Goal: Task Accomplishment & Management: Manage account settings

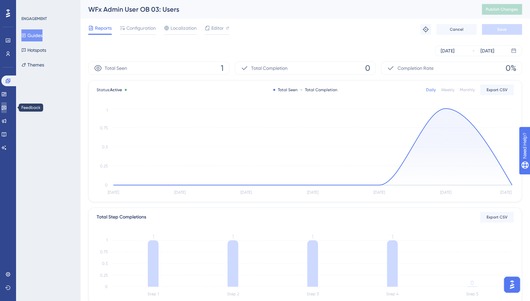
click at [7, 110] on icon at bounding box center [3, 107] width 5 height 5
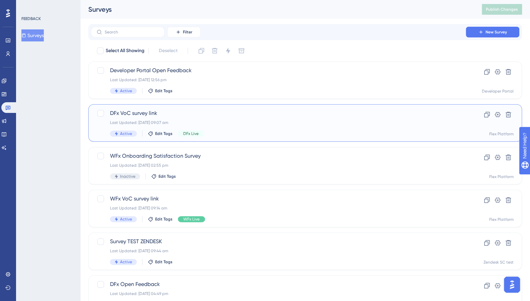
click at [272, 106] on div "DFx VoC survey link Last Updated: [DATE] 09:07 am Active Edit Tags DFx Live Clo…" at bounding box center [305, 122] width 434 height 37
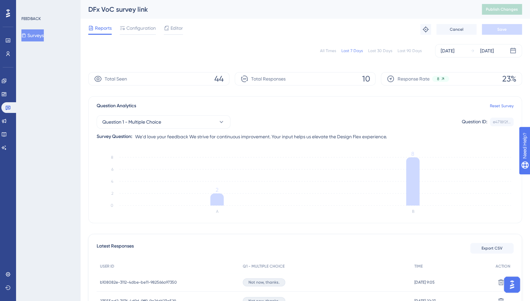
scroll to position [0, 5]
click at [127, 25] on span "Configuration" at bounding box center [140, 28] width 29 height 8
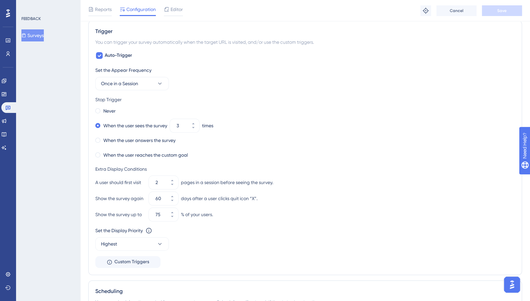
scroll to position [348, 0]
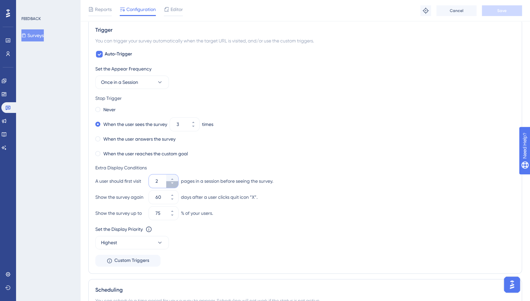
click at [171, 184] on button "2" at bounding box center [172, 184] width 12 height 7
type input "1"
click at [174, 211] on icon at bounding box center [172, 211] width 4 height 4
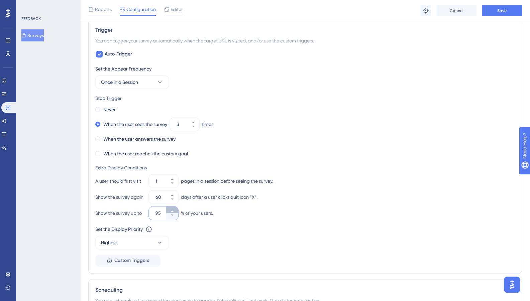
click at [174, 211] on icon at bounding box center [172, 211] width 4 height 4
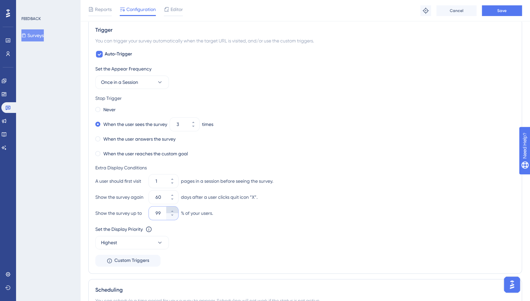
type input "100"
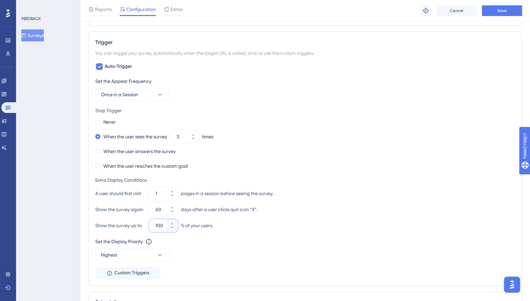
scroll to position [336, 0]
click at [498, 11] on span "Save" at bounding box center [502, 10] width 9 height 5
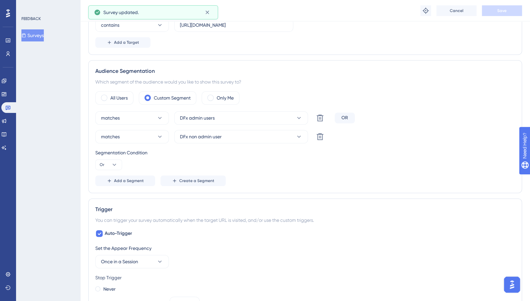
scroll to position [162, 5]
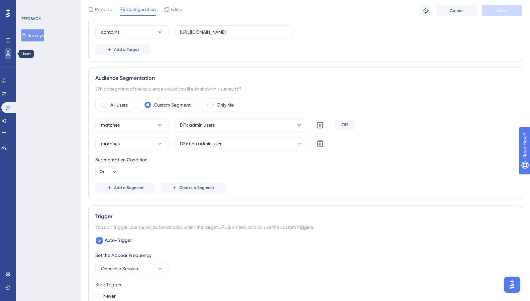
click at [9, 54] on icon at bounding box center [7, 53] width 5 height 5
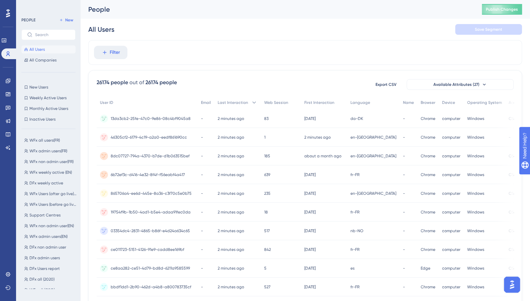
scroll to position [97, 0]
click at [42, 257] on span "DFx admin users" at bounding box center [44, 258] width 30 height 5
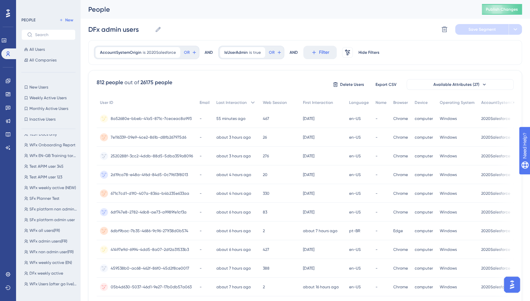
scroll to position [0, 0]
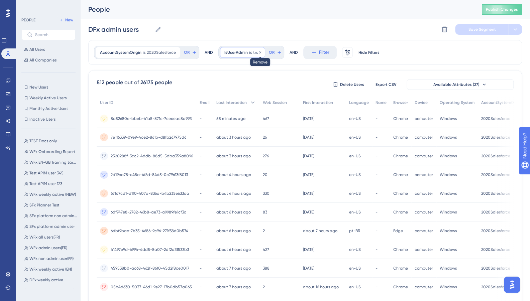
click at [258, 51] on icon at bounding box center [260, 53] width 4 height 4
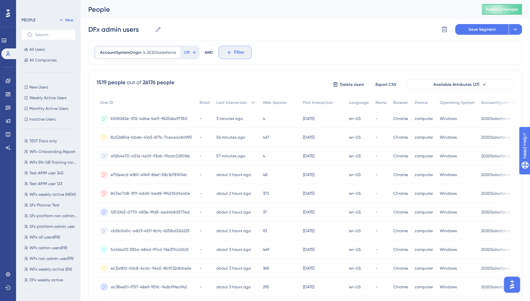
click at [230, 55] on button "Filter" at bounding box center [235, 52] width 33 height 13
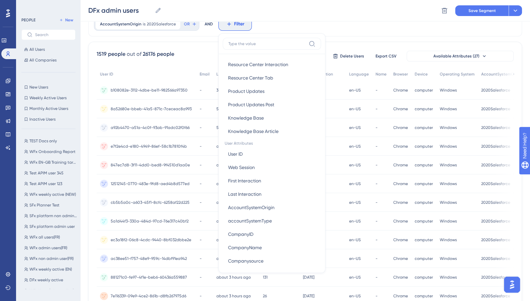
scroll to position [222, 0]
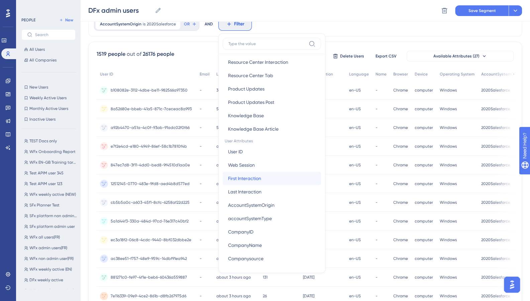
click at [232, 178] on span "First Interaction" at bounding box center [244, 179] width 33 height 8
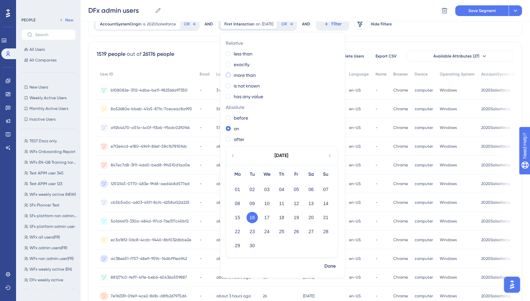
click at [228, 75] on div "more than" at bounding box center [281, 75] width 111 height 8
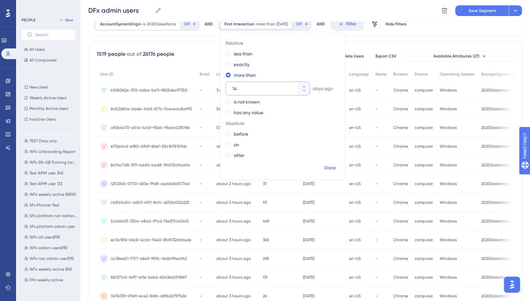
type input "14"
click at [326, 167] on span "Done" at bounding box center [330, 168] width 11 height 8
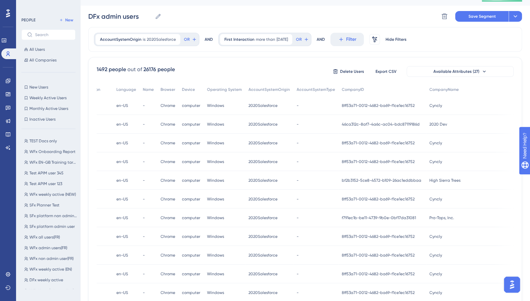
scroll to position [0, 0]
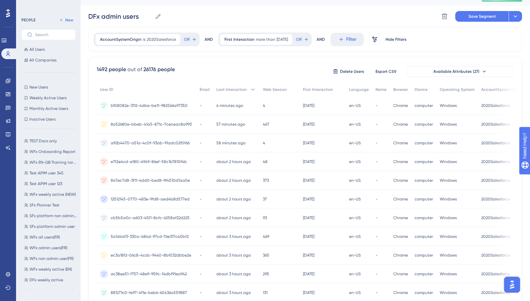
click at [521, 17] on div "Performance Users Engagement Widgets Feedback Product Updates Knowledge Base AI…" at bounding box center [305, 249] width 450 height 525
click at [517, 17] on button at bounding box center [515, 16] width 13 height 11
click at [486, 32] on span "Save as a New Segment" at bounding box center [484, 35] width 52 height 8
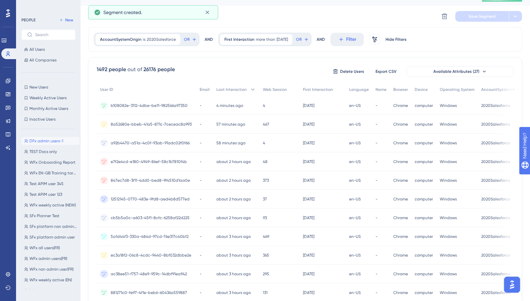
click at [60, 141] on span "DFx admin users-1" at bounding box center [46, 141] width 34 height 5
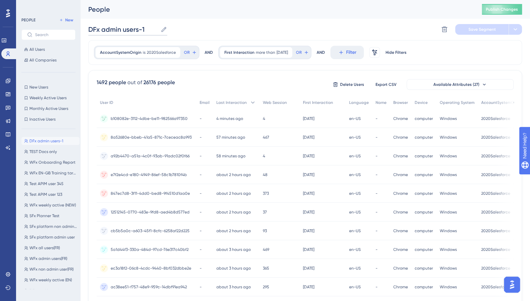
click at [145, 30] on input "DFx admin users-1" at bounding box center [123, 29] width 70 height 9
click at [479, 29] on span "Save Segment" at bounding box center [482, 29] width 27 height 5
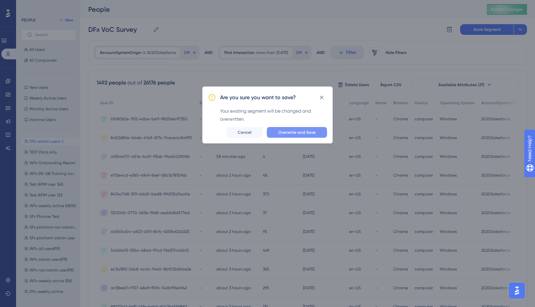
click at [304, 132] on span "Overwrite and Save" at bounding box center [296, 131] width 37 height 5
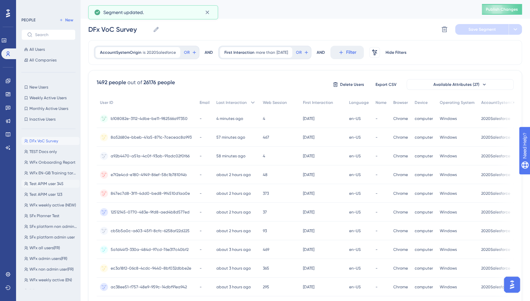
scroll to position [108, 0]
click at [57, 258] on span "DFx admin users" at bounding box center [44, 258] width 30 height 5
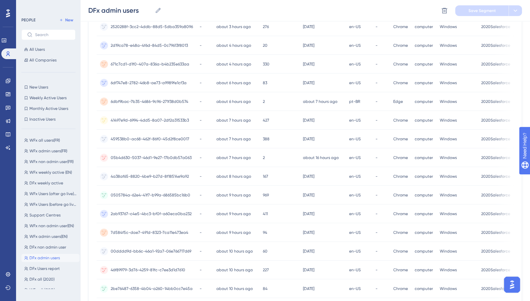
scroll to position [227, 0]
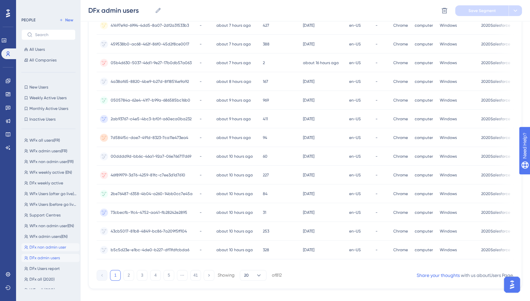
click at [58, 248] on span "DFx non admin user" at bounding box center [47, 247] width 37 height 5
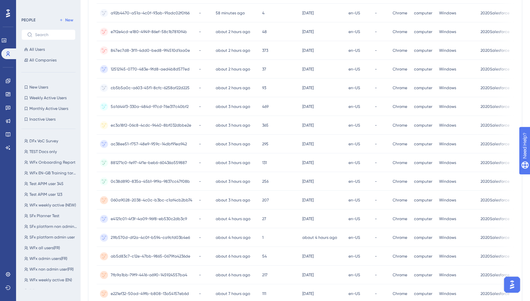
scroll to position [0, 0]
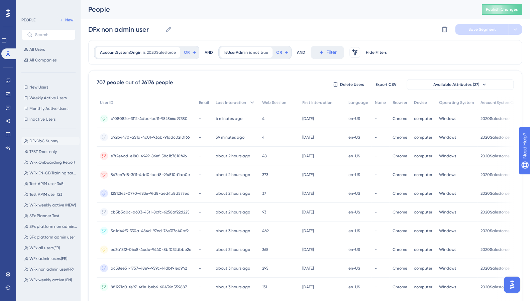
click at [56, 139] on span "DFx VoC Survey" at bounding box center [43, 141] width 29 height 5
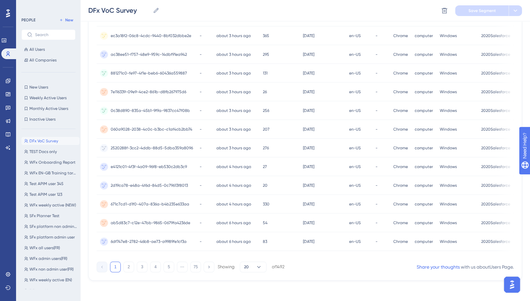
scroll to position [238, 0]
click at [195, 267] on button "75" at bounding box center [195, 266] width 11 height 11
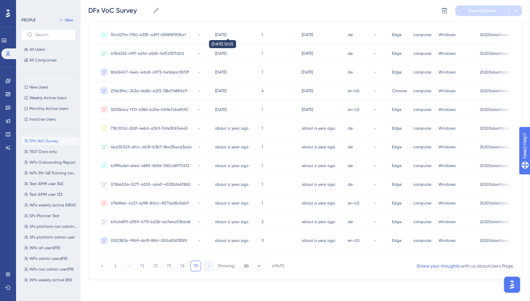
scroll to position [0, 0]
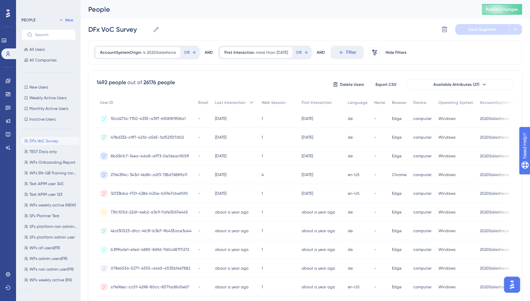
click at [229, 88] on div "1492 people out of 26176 people Delete Users Export CSV Available Attributes (2…" at bounding box center [305, 85] width 417 height 12
drag, startPoint x: 229, startPoint y: 88, endPoint x: 211, endPoint y: 80, distance: 19.8
click at [211, 80] on div "1492 people out of 26176 people Delete Users Export CSV Available Attributes (2…" at bounding box center [305, 85] width 417 height 12
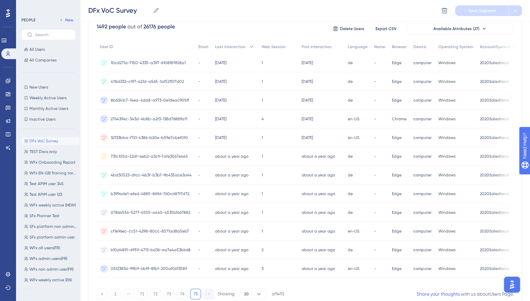
scroll to position [88, 0]
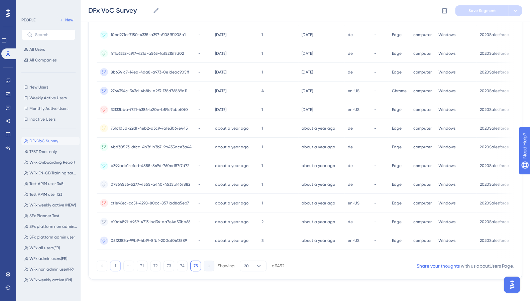
click at [114, 270] on button "1" at bounding box center [115, 266] width 11 height 11
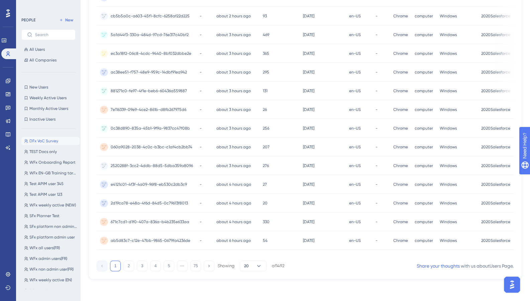
scroll to position [0, 3]
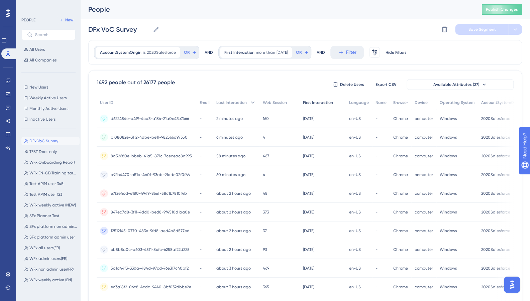
click at [321, 104] on span "First Interaction" at bounding box center [318, 102] width 30 height 5
click at [335, 102] on div "First Interaction" at bounding box center [323, 103] width 46 height 14
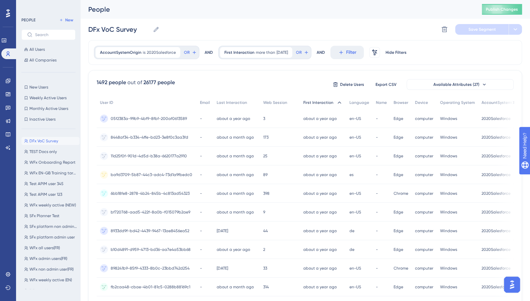
click at [336, 104] on icon at bounding box center [339, 102] width 7 height 7
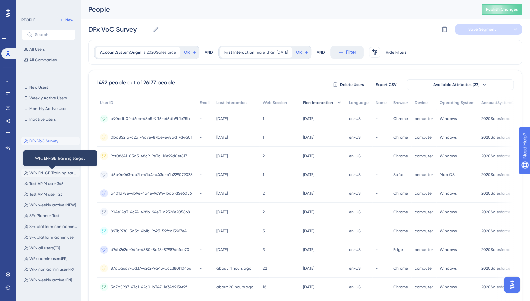
scroll to position [108, 0]
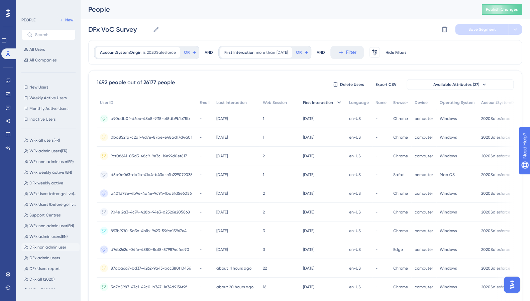
click at [54, 246] on span "DFx non admin user" at bounding box center [47, 247] width 37 height 5
type input "DFx non admin user"
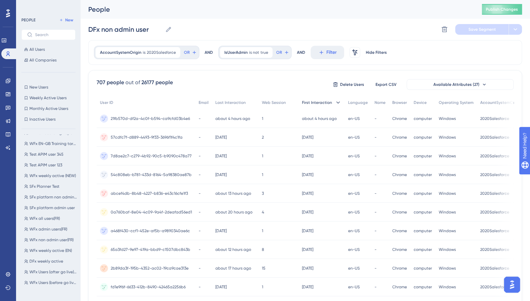
scroll to position [0, 0]
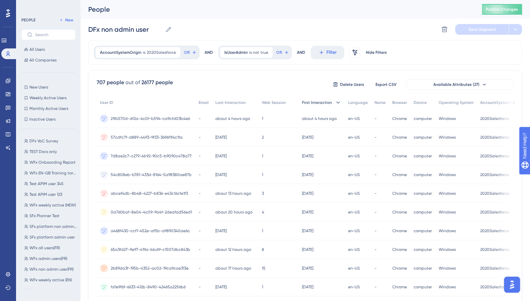
click at [335, 101] on icon at bounding box center [338, 102] width 7 height 7
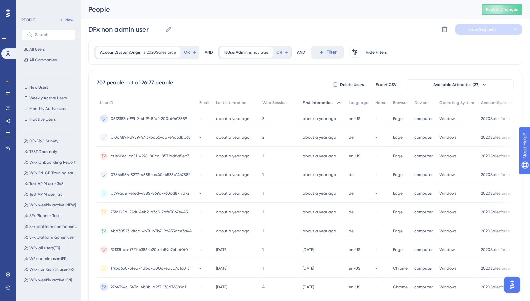
click at [336, 101] on icon at bounding box center [339, 102] width 7 height 7
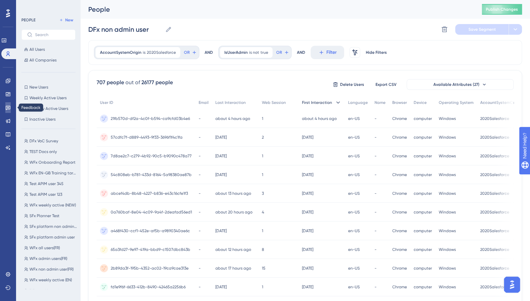
click at [8, 104] on link at bounding box center [7, 107] width 5 height 11
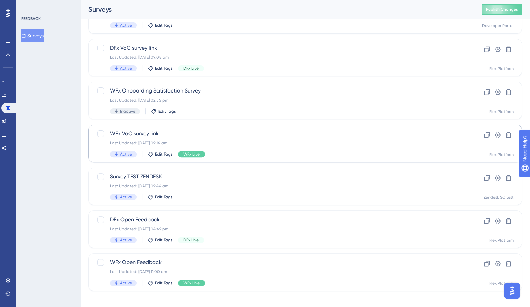
scroll to position [66, 0]
click at [249, 144] on div "Last Updated: [DATE] 09:14 am" at bounding box center [278, 142] width 337 height 5
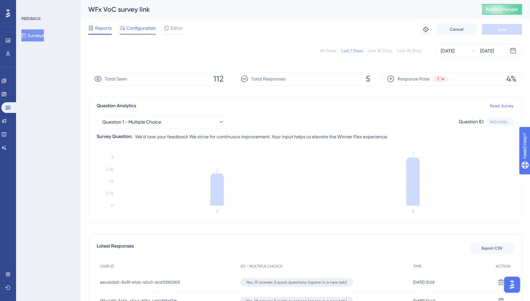
click at [144, 29] on span "Configuration" at bounding box center [140, 28] width 29 height 8
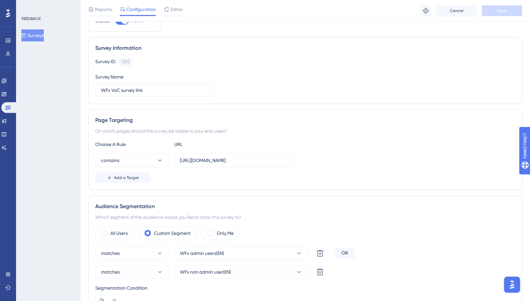
scroll to position [32, 0]
click at [7, 55] on icon at bounding box center [7, 53] width 5 height 5
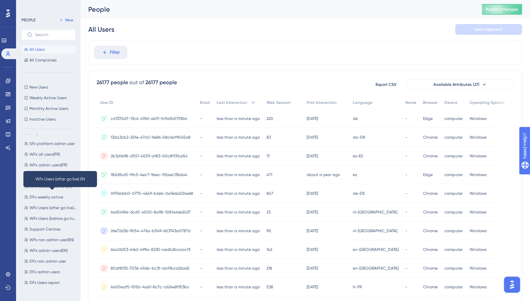
scroll to position [93, 0]
click at [45, 250] on span "WFx admin users(EN)" at bounding box center [48, 251] width 38 height 5
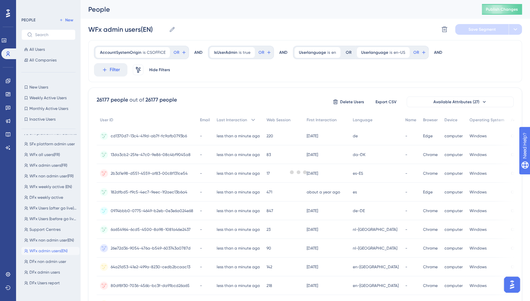
scroll to position [0, 0]
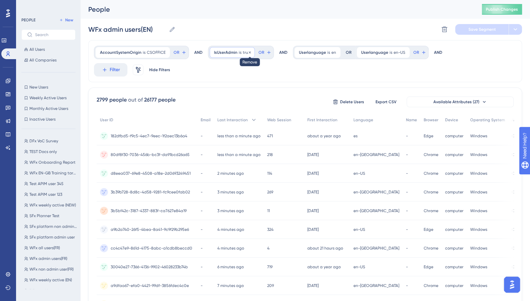
click at [248, 53] on icon at bounding box center [250, 53] width 4 height 4
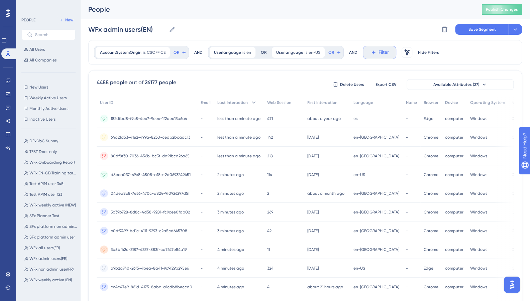
click at [379, 49] on span "Filter" at bounding box center [384, 53] width 10 height 8
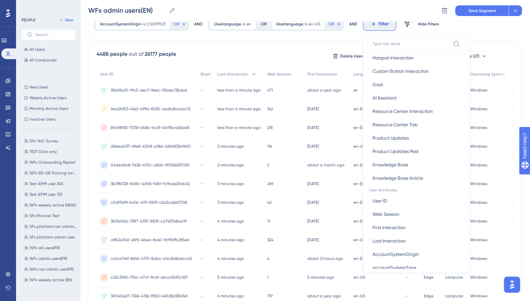
scroll to position [175, 0]
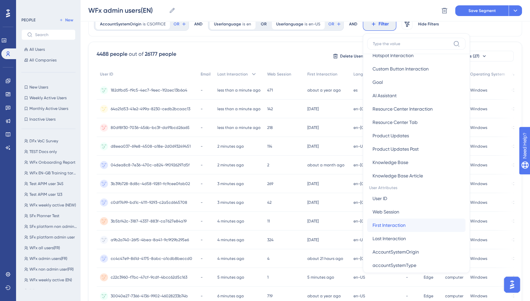
click at [386, 225] on span "First Interaction" at bounding box center [389, 226] width 33 height 8
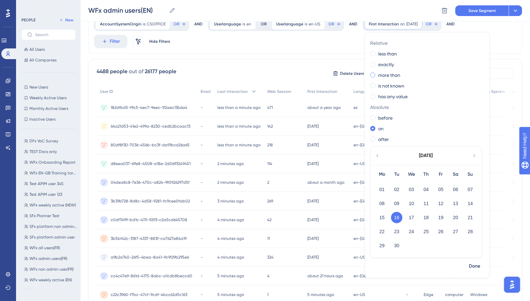
click at [370, 76] on span at bounding box center [372, 75] width 5 height 5
click at [377, 74] on input "radio" at bounding box center [377, 74] width 0 height 0
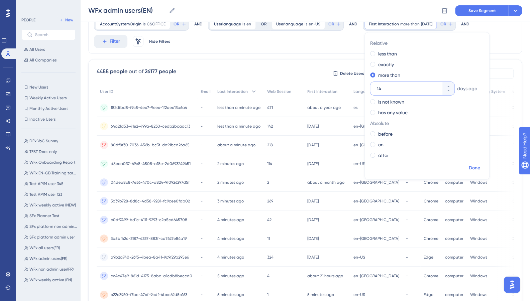
type input "14"
click at [470, 166] on span "Done" at bounding box center [474, 168] width 11 height 8
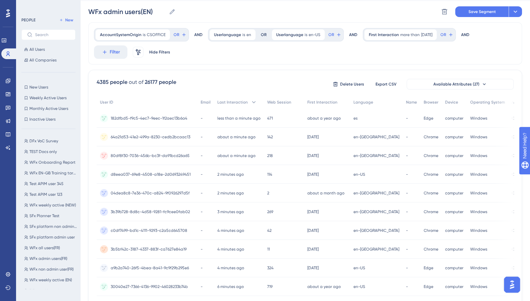
scroll to position [0, 0]
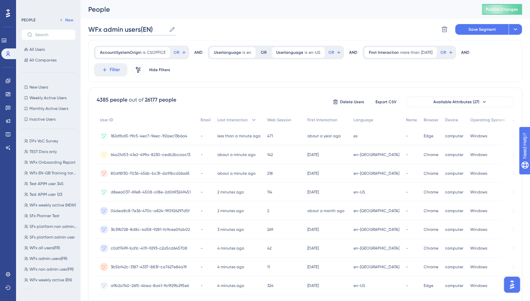
click at [155, 29] on input "WFx admin users(EN)" at bounding box center [127, 29] width 78 height 9
type input "WFx VoC Survey"
click at [519, 30] on button at bounding box center [515, 29] width 13 height 11
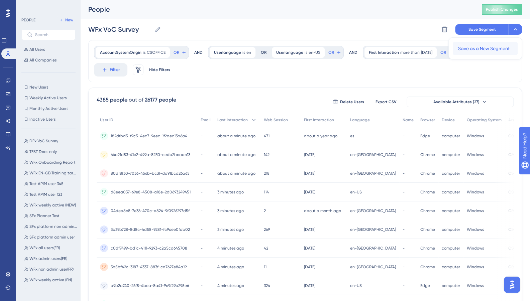
click at [486, 47] on span "Save as a New Segment" at bounding box center [484, 49] width 52 height 8
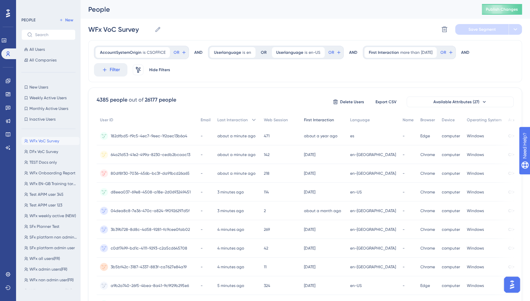
click at [323, 119] on span "First Interaction" at bounding box center [319, 119] width 30 height 5
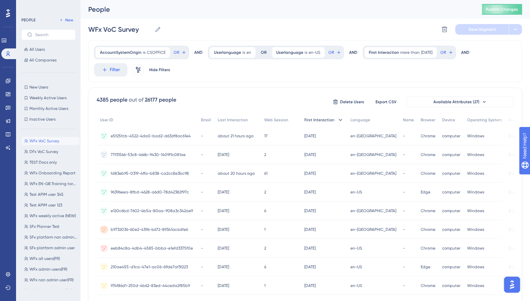
click at [337, 121] on icon at bounding box center [340, 120] width 7 height 7
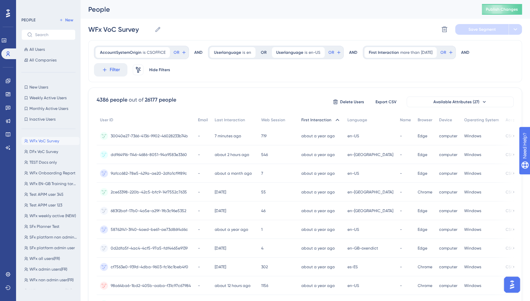
click at [334, 119] on icon at bounding box center [337, 120] width 7 height 7
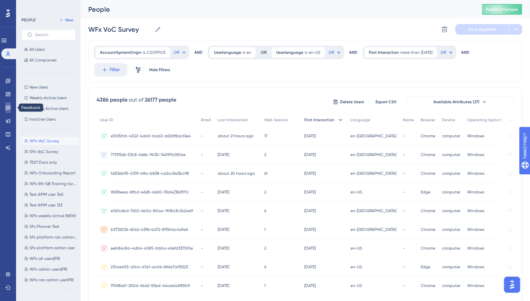
click at [9, 107] on icon at bounding box center [7, 107] width 5 height 5
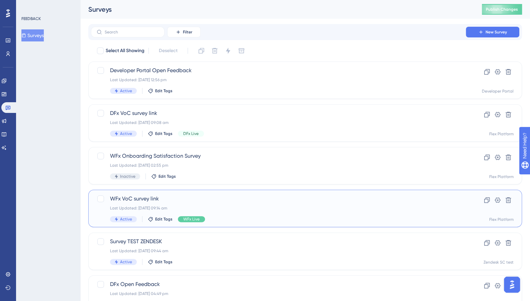
click at [216, 200] on span "WFx VoC survey link" at bounding box center [278, 199] width 337 height 8
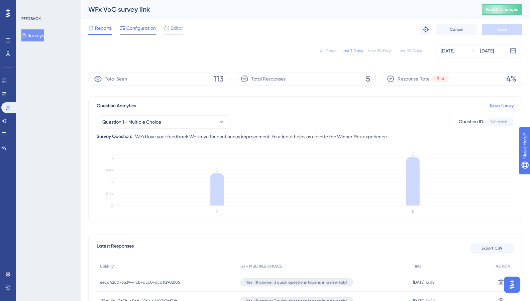
click at [149, 30] on span "Configuration" at bounding box center [140, 28] width 29 height 8
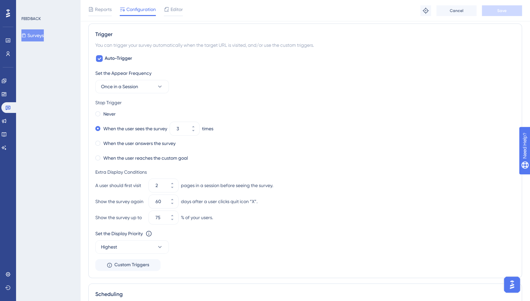
scroll to position [345, 0]
click at [172, 188] on button "2" at bounding box center [172, 188] width 12 height 7
type input "1"
drag, startPoint x: 167, startPoint y: 213, endPoint x: 163, endPoint y: 220, distance: 7.9
click at [163, 220] on label "84" at bounding box center [163, 216] width 29 height 13
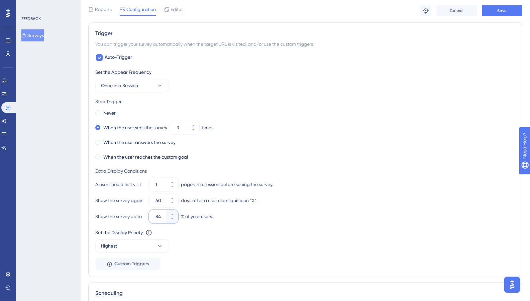
click at [163, 220] on input "84" at bounding box center [160, 217] width 9 height 8
type input "100"
click at [231, 225] on div "Set the Appear Frequency Once in a Session Stop Trigger Never When the user see…" at bounding box center [305, 169] width 420 height 202
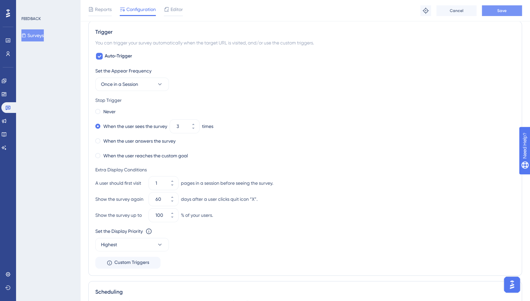
click at [498, 12] on span "Save" at bounding box center [502, 10] width 9 height 5
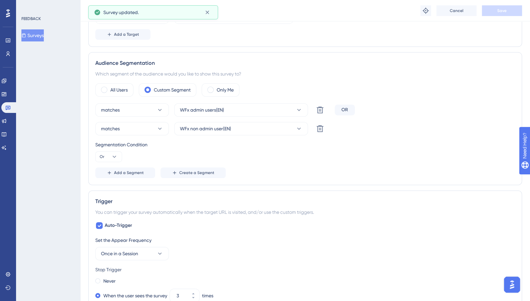
scroll to position [163, 0]
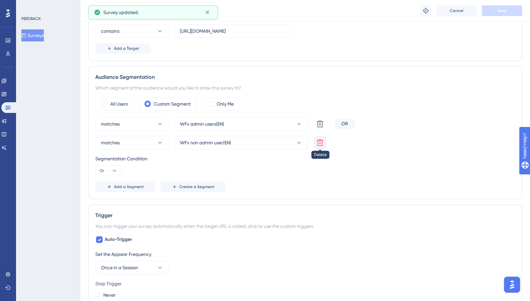
click at [320, 140] on icon at bounding box center [320, 143] width 8 height 8
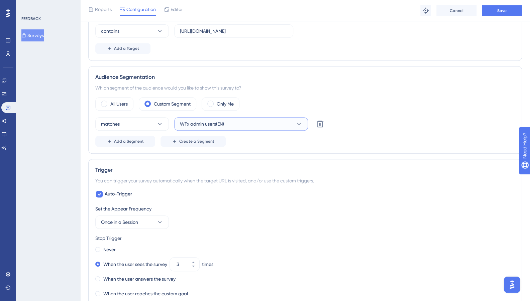
click at [298, 126] on button "WFx admin users(EN)" at bounding box center [241, 123] width 134 height 13
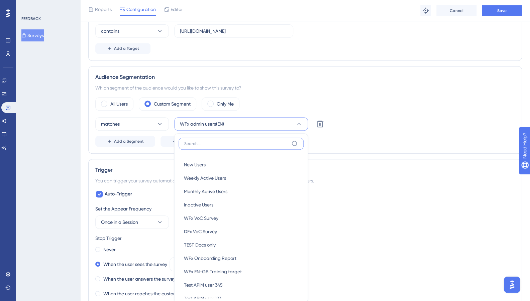
scroll to position [223, 0]
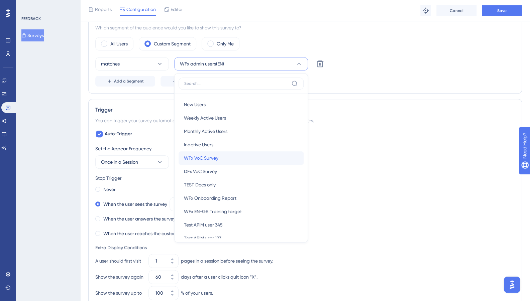
click at [224, 155] on div "WFx VoC Survey WFx VoC Survey" at bounding box center [241, 158] width 114 height 13
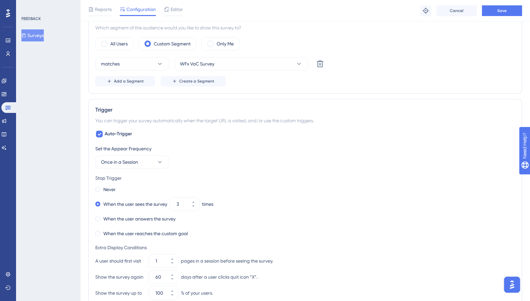
scroll to position [222, 0]
click at [499, 14] on button "Save" at bounding box center [502, 10] width 40 height 11
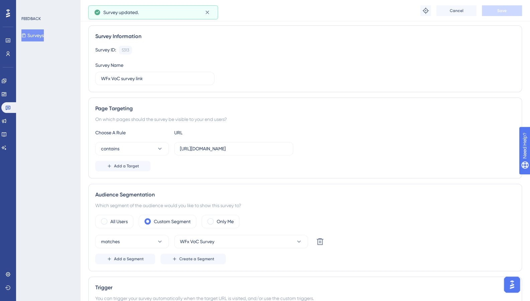
scroll to position [0, 5]
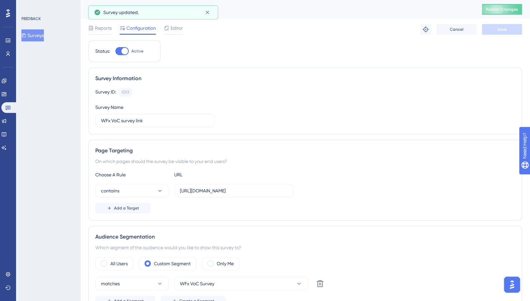
click at [39, 33] on button "Surveys" at bounding box center [32, 35] width 22 height 12
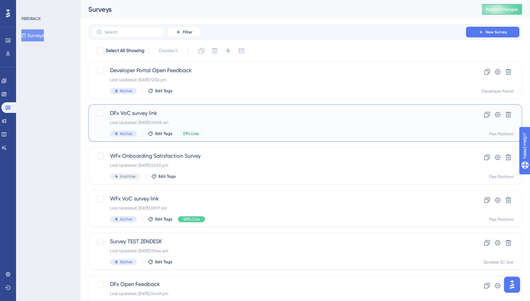
click at [247, 120] on div "Last Updated: [DATE] 09:08 am" at bounding box center [278, 122] width 337 height 5
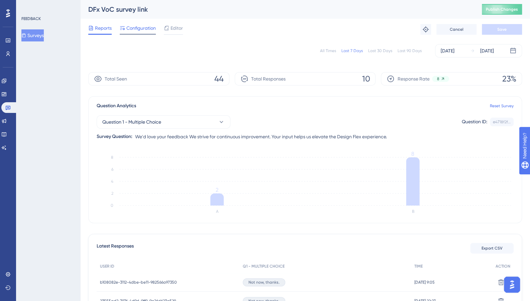
click at [137, 29] on span "Configuration" at bounding box center [140, 28] width 29 height 8
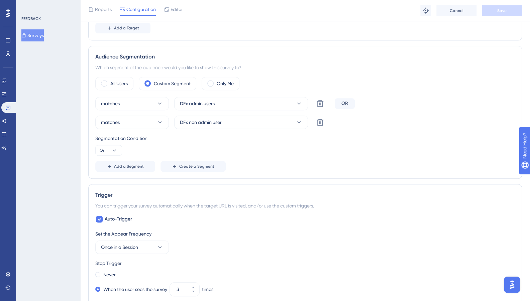
scroll to position [166, 0]
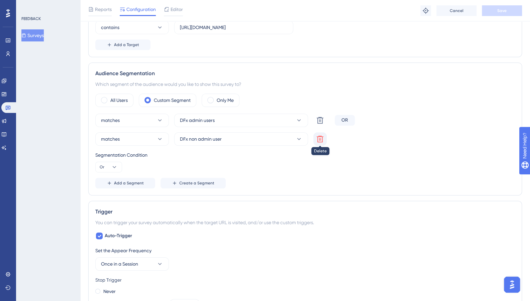
click at [323, 138] on icon at bounding box center [320, 139] width 7 height 7
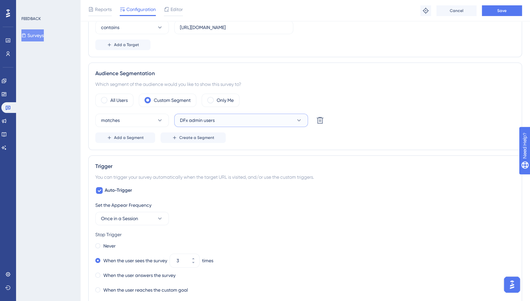
click at [247, 117] on button "DFx admin users" at bounding box center [241, 120] width 134 height 13
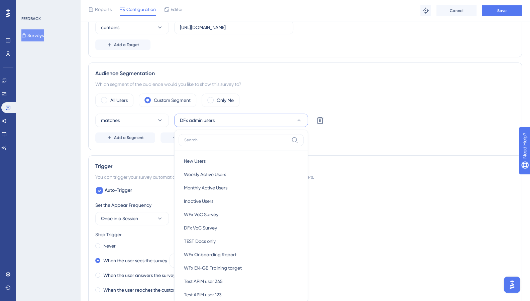
scroll to position [224, 0]
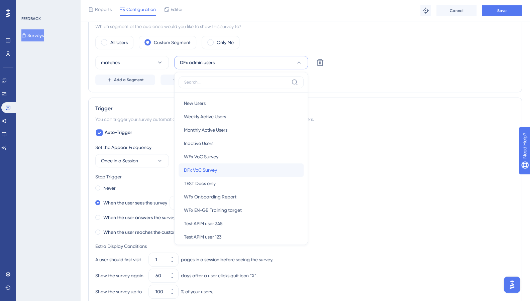
click at [197, 171] on span "DFx VoC Survey" at bounding box center [200, 170] width 33 height 8
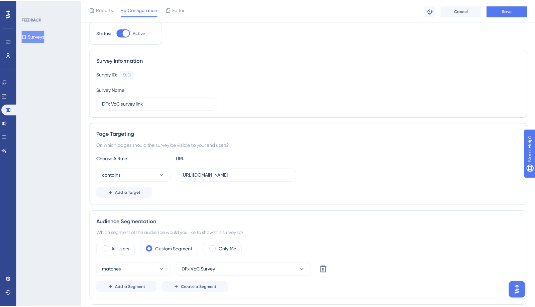
scroll to position [0, 0]
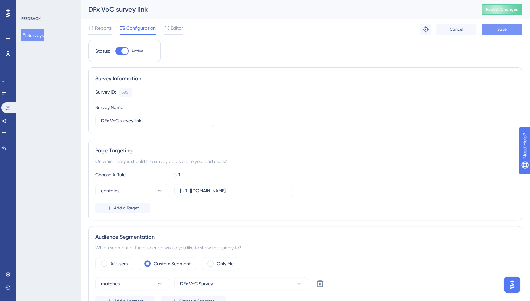
click at [505, 29] on span "Save" at bounding box center [502, 29] width 9 height 5
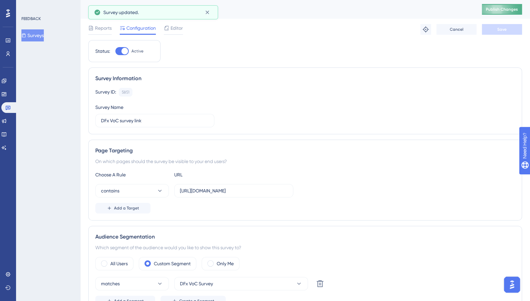
click at [508, 10] on span "Publish Changes" at bounding box center [502, 9] width 32 height 5
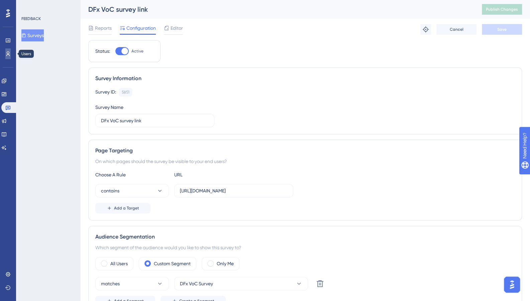
click at [9, 55] on icon at bounding box center [7, 53] width 5 height 5
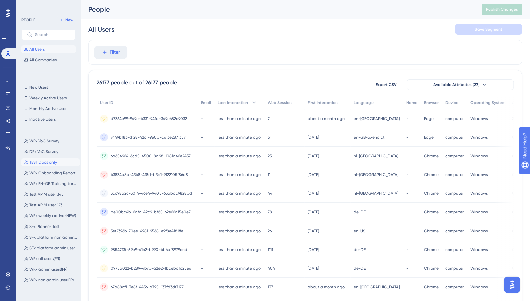
click at [52, 165] on span "TEST Docs only" at bounding box center [42, 162] width 27 height 5
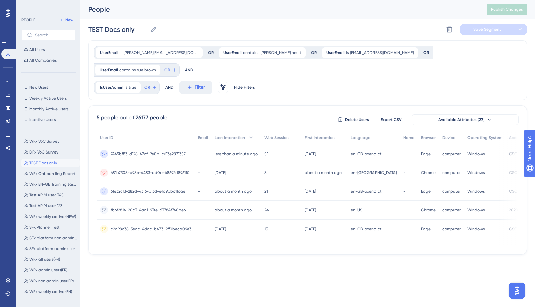
click at [152, 144] on div "7449bf83-d128-42cf-9e0b-c613e2871357 7449bf83-d128-42cf-9e0b-c613e2871357" at bounding box center [148, 153] width 75 height 19
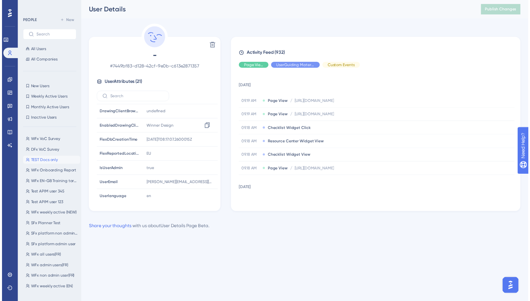
scroll to position [201, 0]
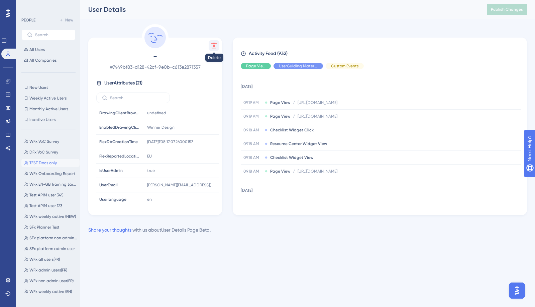
click at [213, 44] on icon at bounding box center [214, 45] width 7 height 7
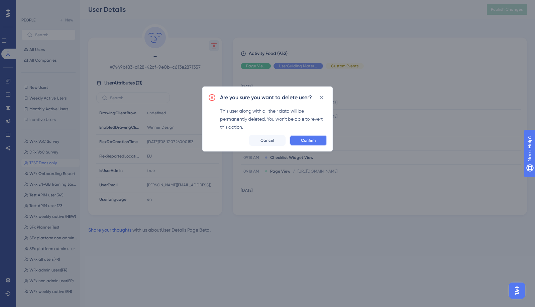
click at [314, 142] on span "Confirm" at bounding box center [308, 140] width 15 height 5
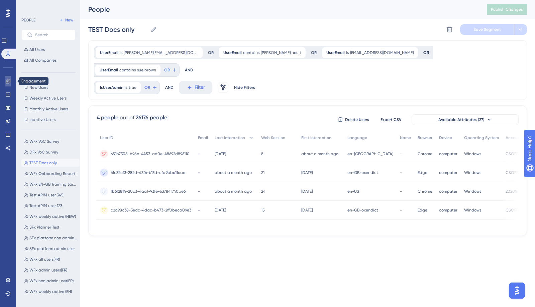
click at [7, 82] on icon at bounding box center [7, 80] width 5 height 5
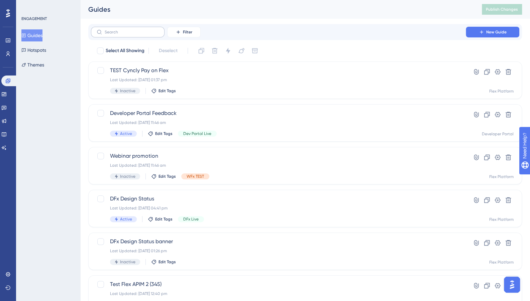
click at [112, 37] on label at bounding box center [128, 32] width 74 height 11
click at [112, 34] on input "text" at bounding box center [132, 32] width 54 height 5
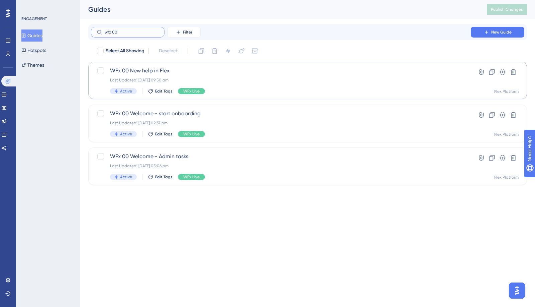
type input "wfx 00"
click at [255, 71] on span "WFx 00 New help in Flex" at bounding box center [281, 71] width 342 height 8
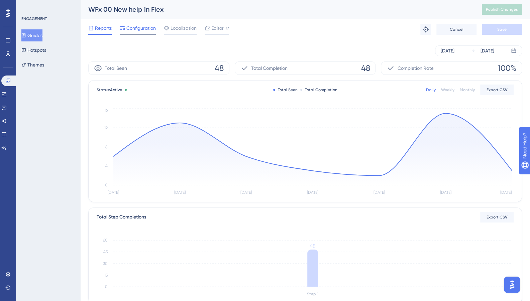
click at [147, 32] on div "Configuration" at bounding box center [138, 29] width 36 height 11
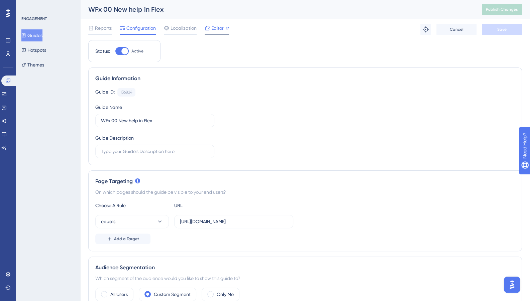
click at [219, 30] on span "Editor" at bounding box center [217, 28] width 12 height 8
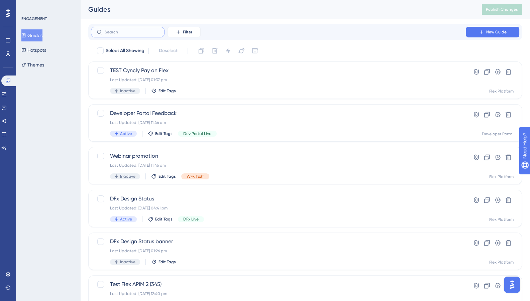
click at [120, 34] on input "text" at bounding box center [132, 32] width 54 height 5
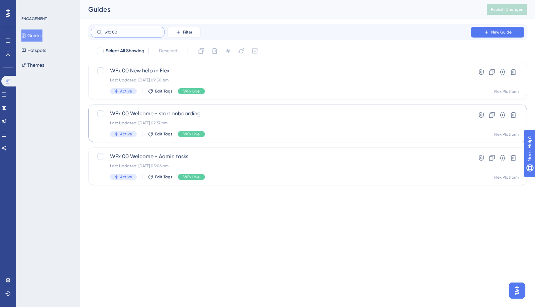
type input "wfx 00"
click at [276, 127] on div "WFx 00 Welcome - start onboarding Last Updated: [DATE] 02:37 pm Active Edit Tag…" at bounding box center [281, 122] width 342 height 27
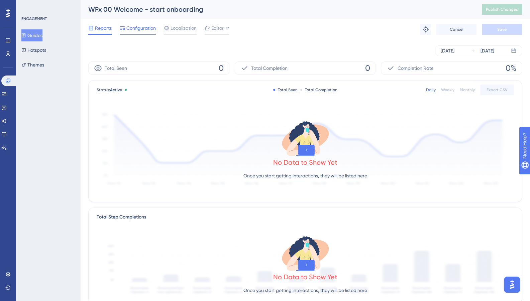
click at [138, 28] on span "Configuration" at bounding box center [140, 28] width 29 height 8
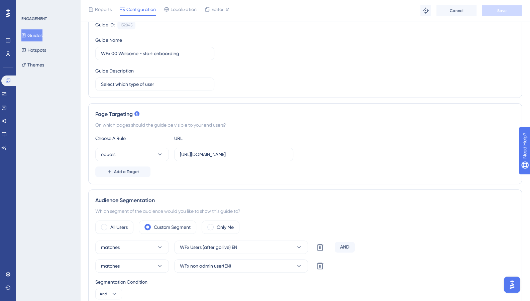
scroll to position [0, 1]
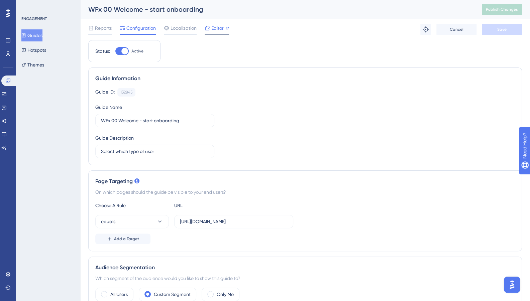
click at [209, 27] on div "Editor" at bounding box center [217, 28] width 24 height 8
click at [6, 107] on icon at bounding box center [4, 108] width 5 height 4
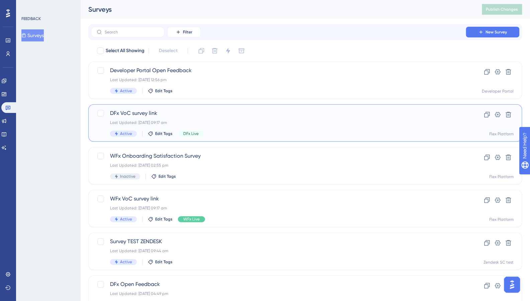
click at [177, 116] on span "DFx VoC survey link" at bounding box center [278, 113] width 337 height 8
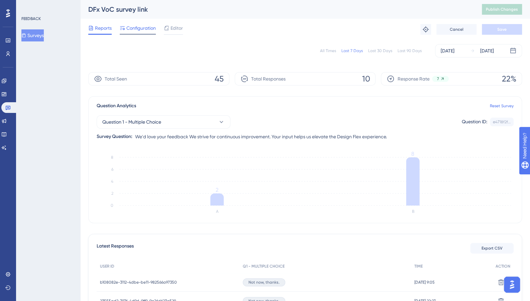
click at [148, 28] on span "Configuration" at bounding box center [140, 28] width 29 height 8
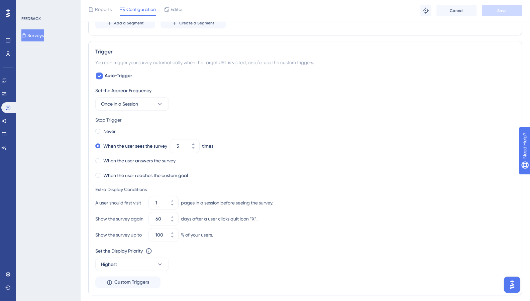
scroll to position [284, 0]
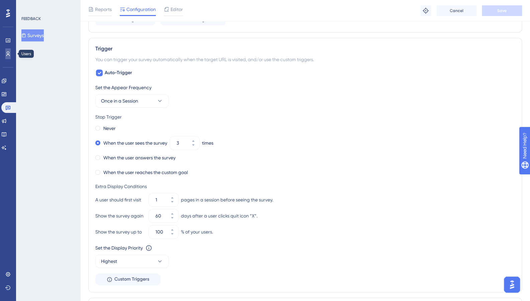
click at [7, 55] on icon at bounding box center [8, 54] width 4 height 5
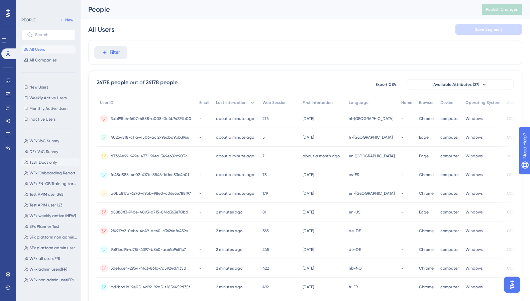
click at [41, 164] on span "TEST Docs only" at bounding box center [42, 162] width 27 height 5
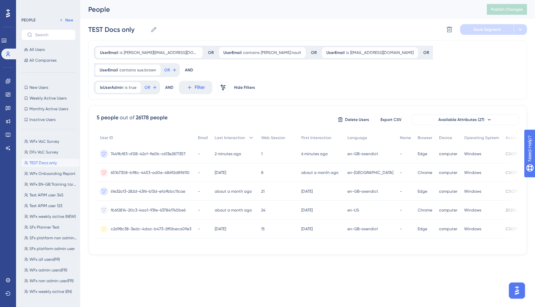
click at [46, 163] on span "TEST Docs only" at bounding box center [42, 162] width 27 height 5
click at [44, 280] on span "WFx admin users(EN)" at bounding box center [48, 279] width 38 height 5
type input "WFx admin users(EN)"
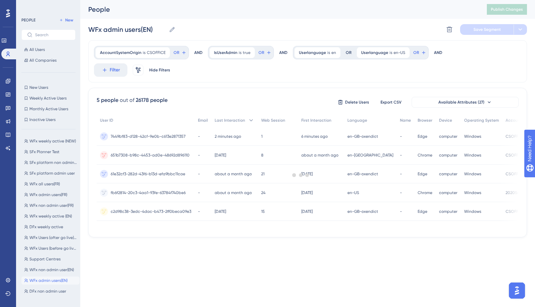
scroll to position [0, 0]
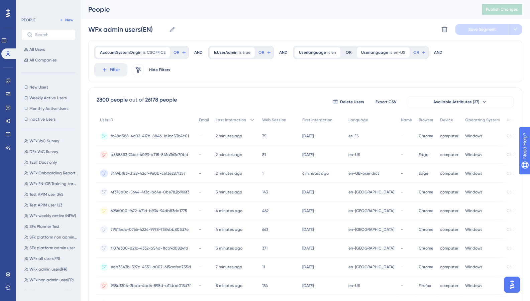
click at [154, 134] on span "fc48d588-4c02-417b-8846-1d1cc53c4c01" at bounding box center [150, 136] width 78 height 5
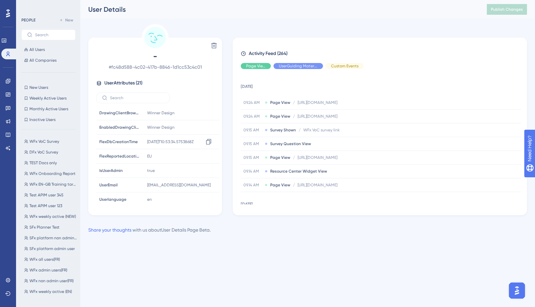
scroll to position [199, 0]
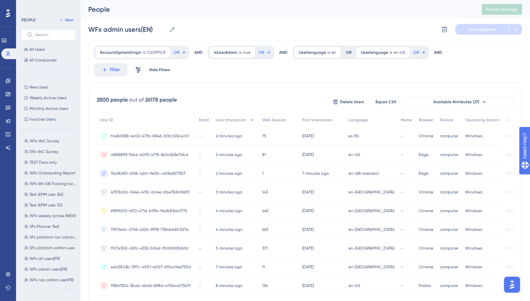
click at [129, 153] on span "a8888ff3-74be-4093-a715-841a363e70bd" at bounding box center [150, 154] width 78 height 5
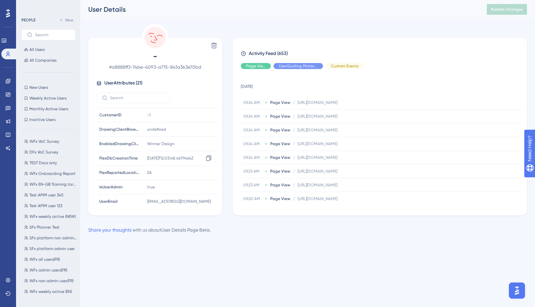
scroll to position [199, 0]
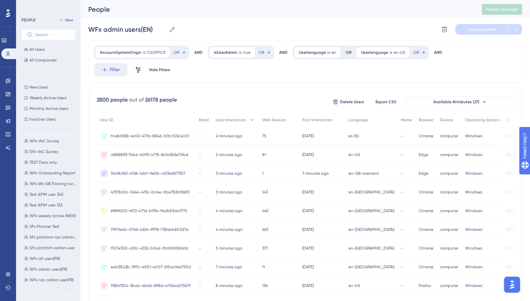
click at [157, 173] on span "7449bf83-d128-42cf-9e0b-c613e2871357" at bounding box center [148, 173] width 75 height 5
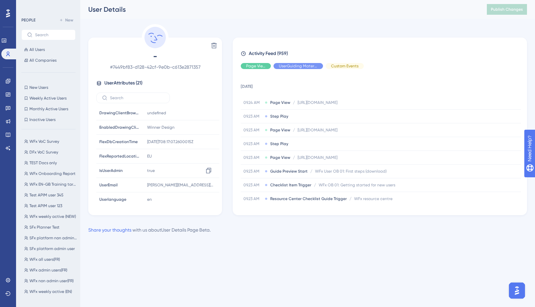
scroll to position [201, 0]
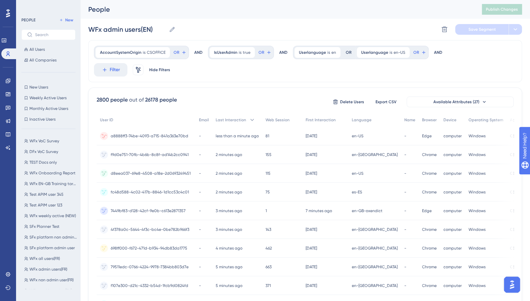
click at [174, 132] on div "a8888ff3-74be-4093-a715-841a363e70bd a8888ff3-74be-4093-a715-841a363e70bd" at bounding box center [150, 136] width 78 height 19
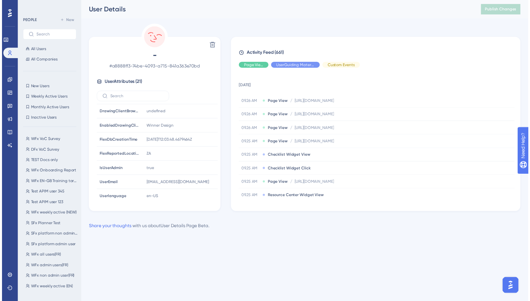
scroll to position [196, 0]
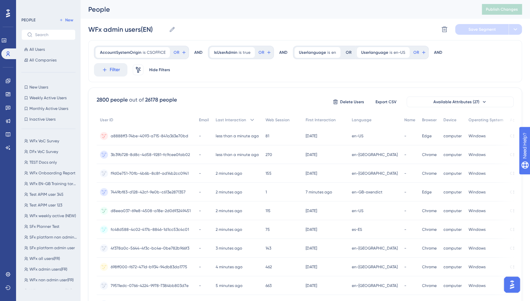
click at [291, 30] on div "WFx admin users(EN) WFx admin users(EN) Delete Segment Save Segment" at bounding box center [305, 29] width 434 height 21
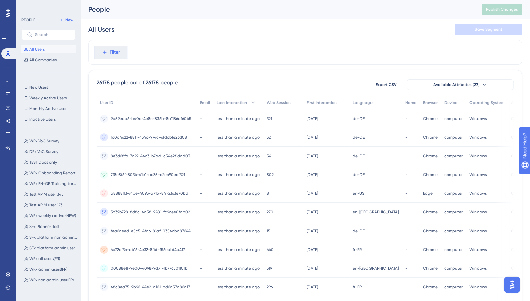
click at [118, 56] on span "Filter" at bounding box center [115, 53] width 10 height 8
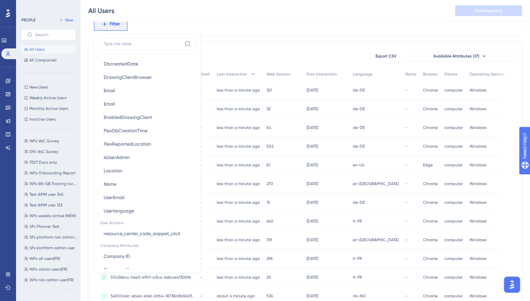
scroll to position [464, 0]
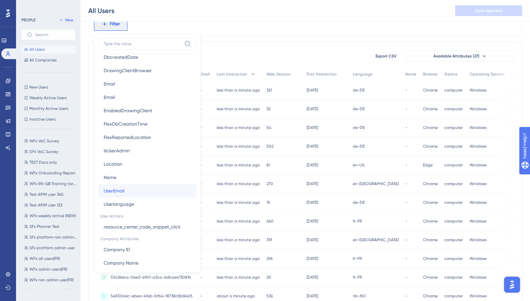
click at [126, 188] on button "UserEmail UserEmail" at bounding box center [147, 190] width 98 height 13
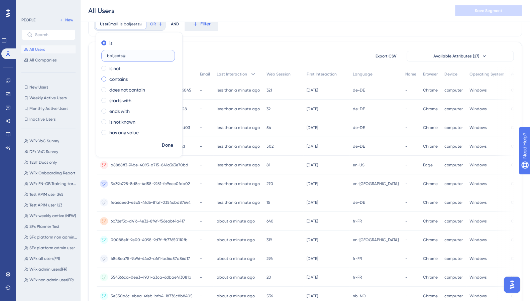
type input "baljeets@"
click at [112, 78] on label "contains" at bounding box center [118, 79] width 18 height 8
click at [167, 146] on span "Done" at bounding box center [167, 146] width 11 height 8
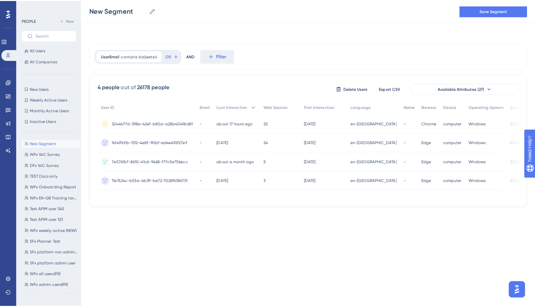
scroll to position [0, 0]
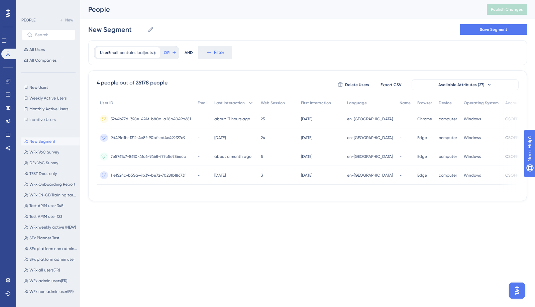
click at [295, 66] on div "UserEmail contains baljeets@ baljeets@ Remove OR AND Filter 4 people out of 261…" at bounding box center [307, 120] width 439 height 161
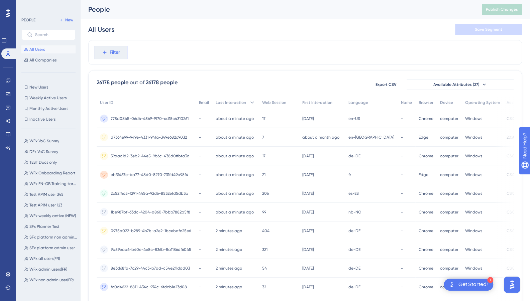
click at [113, 48] on button "Filter" at bounding box center [110, 52] width 33 height 13
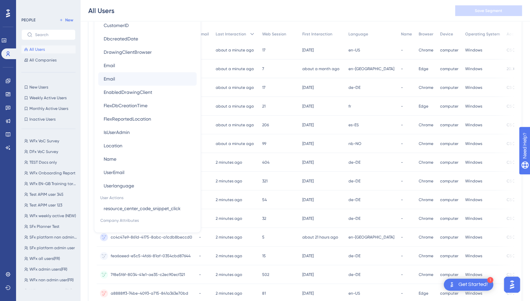
scroll to position [442, 0]
click at [128, 168] on button "UserEmail UserEmail" at bounding box center [147, 172] width 98 height 13
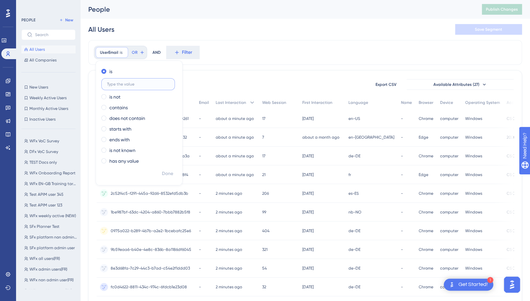
scroll to position [0, 4]
click at [109, 110] on label "contains" at bounding box center [118, 108] width 18 height 8
click at [119, 103] on input "text" at bounding box center [138, 105] width 62 height 5
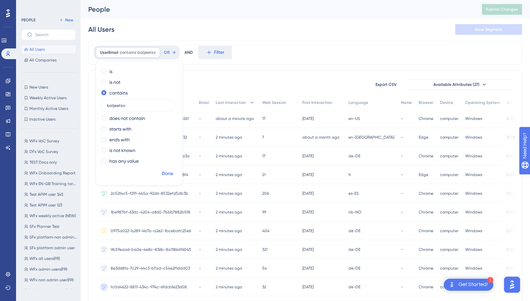
type input "baljeets@"
click at [165, 173] on span "Done" at bounding box center [167, 174] width 11 height 8
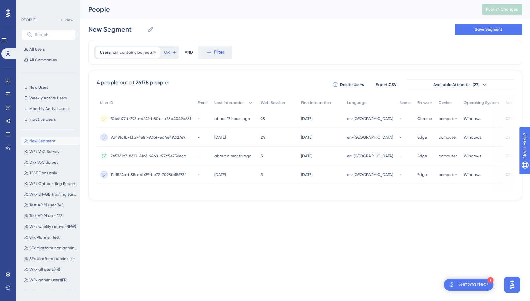
scroll to position [0, 0]
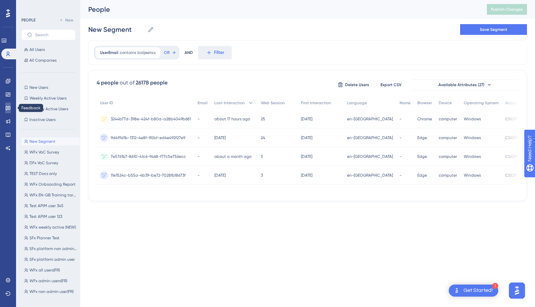
click at [7, 105] on icon at bounding box center [7, 107] width 5 height 5
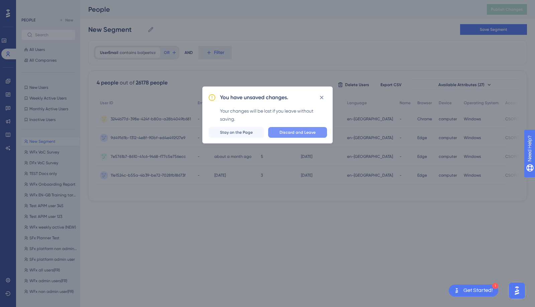
click at [306, 133] on span "Discard and Leave" at bounding box center [298, 131] width 36 height 5
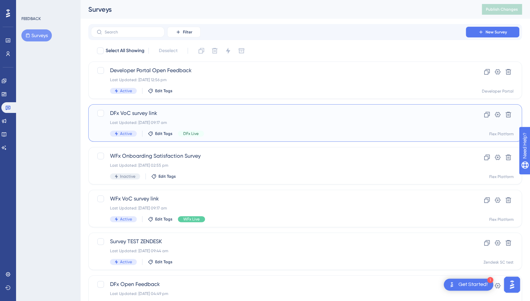
click at [132, 112] on span "DFx VoC survey link" at bounding box center [278, 113] width 337 height 8
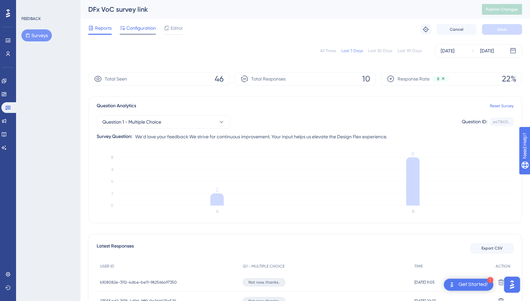
click at [144, 29] on span "Configuration" at bounding box center [140, 28] width 29 height 8
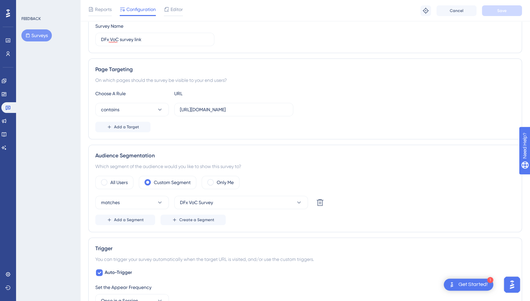
scroll to position [0, 5]
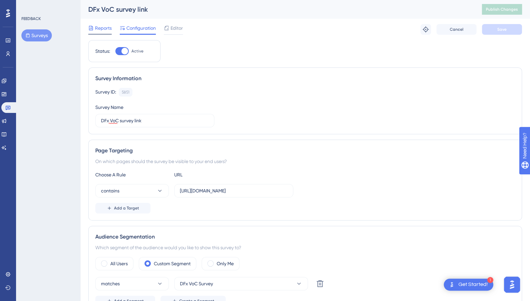
click at [95, 27] on span "Reports" at bounding box center [103, 28] width 17 height 8
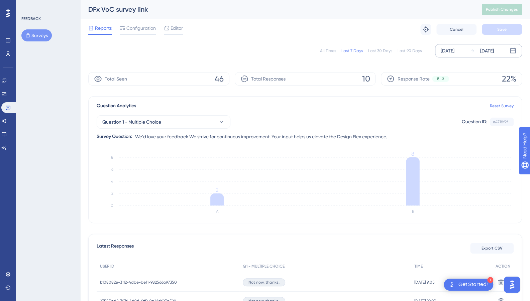
click at [455, 49] on div "[DATE]" at bounding box center [448, 51] width 14 height 8
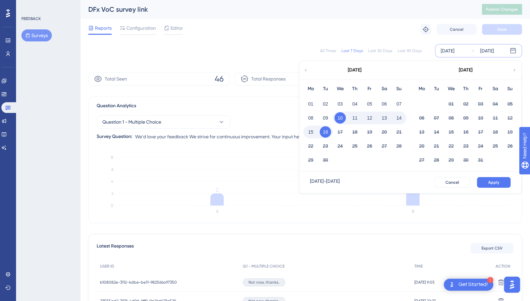
click at [305, 67] on icon at bounding box center [305, 70] width 5 height 6
click at [479, 106] on button "01" at bounding box center [480, 103] width 11 height 11
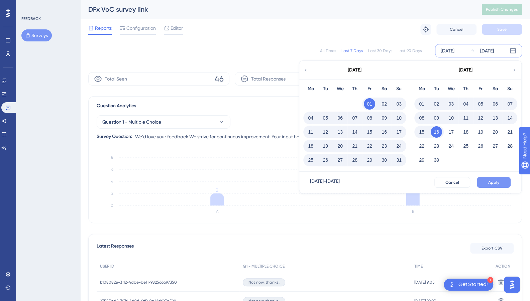
click at [496, 179] on button "Apply" at bounding box center [494, 182] width 34 height 11
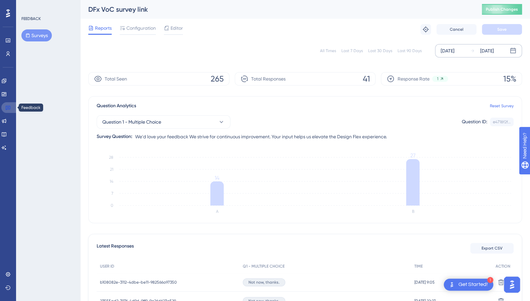
click at [9, 108] on icon at bounding box center [7, 107] width 5 height 5
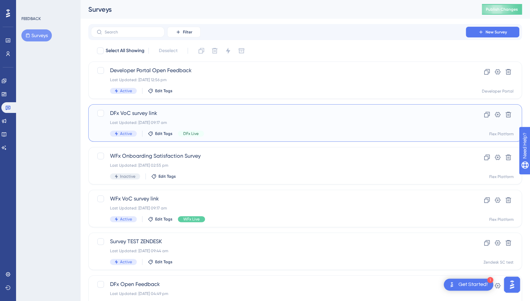
click at [192, 111] on span "DFx VoC survey link" at bounding box center [278, 113] width 337 height 8
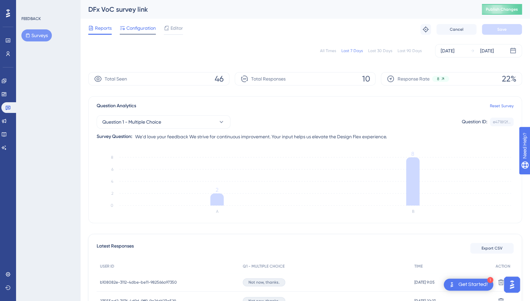
click at [146, 32] on div "Configuration" at bounding box center [138, 29] width 36 height 11
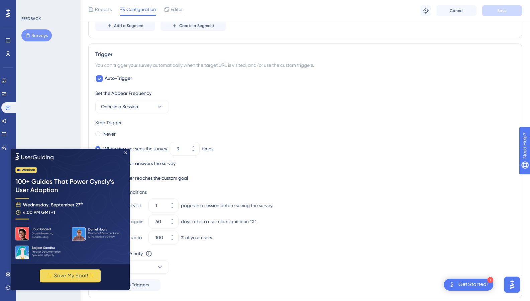
scroll to position [279, 0]
click at [125, 152] on icon "Close Preview" at bounding box center [125, 153] width 3 height 3
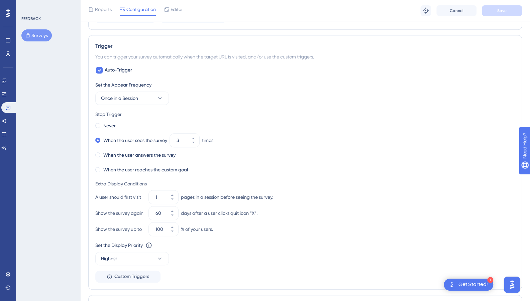
scroll to position [288, 0]
